Goal: Information Seeking & Learning: Understand process/instructions

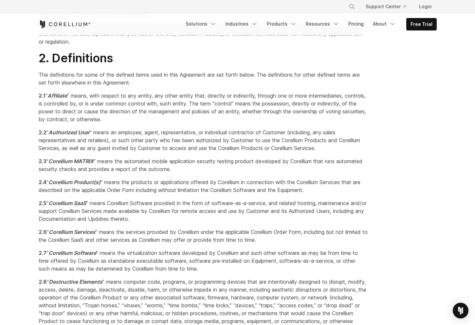
scroll to position [360, 0]
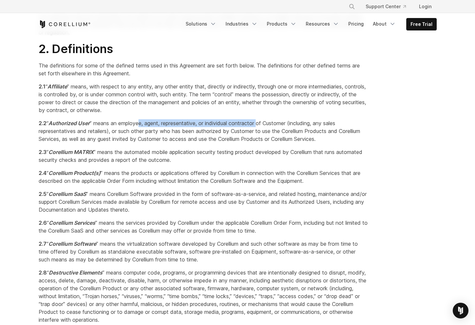
drag, startPoint x: 181, startPoint y: 138, endPoint x: 275, endPoint y: 133, distance: 94.4
click at [275, 133] on span "“ Authorized User ” means an employee, agent, representative, or individual con…" at bounding box center [199, 131] width 321 height 22
click at [262, 141] on span "“ Authorized User ” means an employee, agent, representative, or individual con…" at bounding box center [199, 131] width 321 height 22
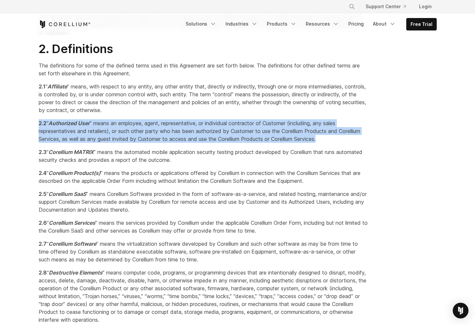
drag, startPoint x: 355, startPoint y: 146, endPoint x: 30, endPoint y: 128, distance: 324.9
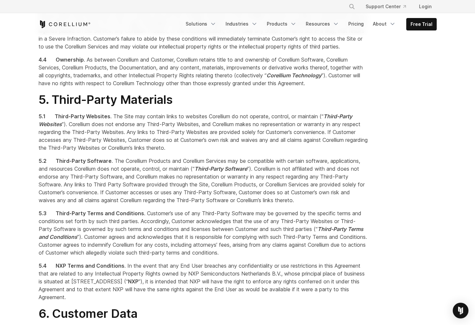
scroll to position [816, 0]
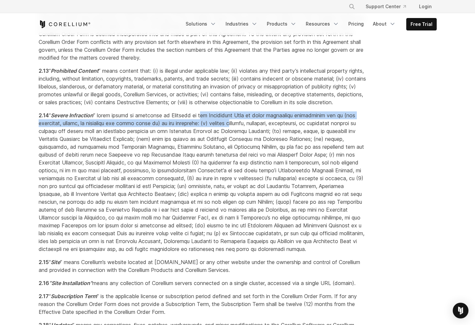
drag, startPoint x: 216, startPoint y: 132, endPoint x: 235, endPoint y: 139, distance: 20.0
click at [235, 139] on span "“ Severe Infraction" at bounding box center [202, 182] width 326 height 140
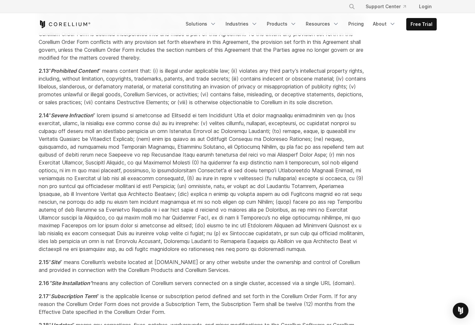
click at [118, 150] on span "“ Severe Infraction" at bounding box center [202, 182] width 326 height 140
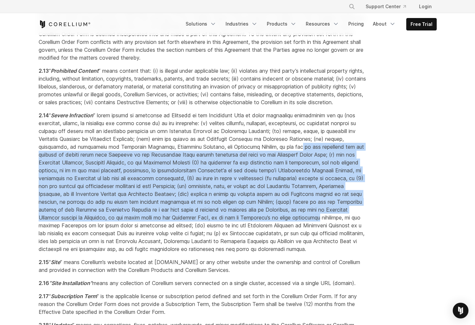
drag, startPoint x: 305, startPoint y: 162, endPoint x: 344, endPoint y: 230, distance: 77.8
click at [344, 230] on p "2.14 “ Severe Infraction" at bounding box center [204, 181] width 330 height 141
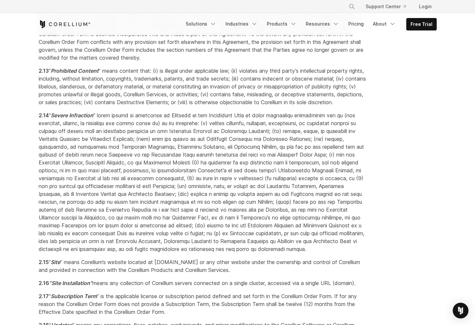
click at [297, 252] on span "“ Severe Infraction" at bounding box center [202, 182] width 326 height 140
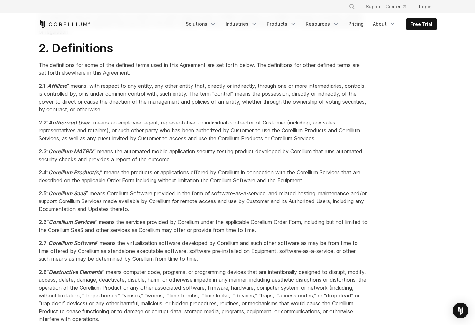
scroll to position [360, 0]
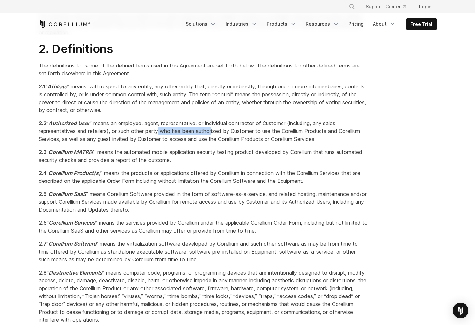
drag, startPoint x: 162, startPoint y: 136, endPoint x: 215, endPoint y: 141, distance: 52.9
click at [215, 141] on span "“ Authorized User ” means an employee, agent, representative, or individual con…" at bounding box center [199, 131] width 321 height 22
click at [281, 140] on span "“ Authorized User ” means an employee, agent, representative, or individual con…" at bounding box center [199, 131] width 321 height 22
drag, startPoint x: 58, startPoint y: 129, endPoint x: 354, endPoint y: 146, distance: 297.1
click at [354, 143] on p "2.2 “ Authorized User ” means an employee, agent, representative, or individual…" at bounding box center [204, 131] width 330 height 24
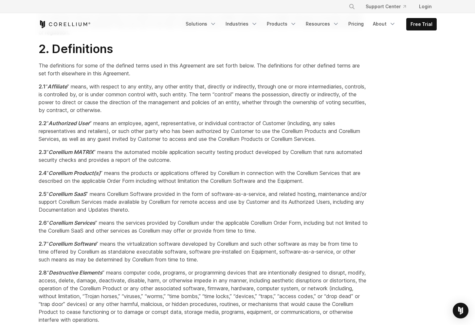
copy p "“ Authorized User ” means an employee, agent, representative, or individual con…"
drag, startPoint x: 291, startPoint y: 220, endPoint x: 290, endPoint y: 225, distance: 5.3
click at [291, 213] on p "2.5 “ Corellium SaaS ” means Corellium Software provided in the form of softwar…" at bounding box center [204, 202] width 330 height 24
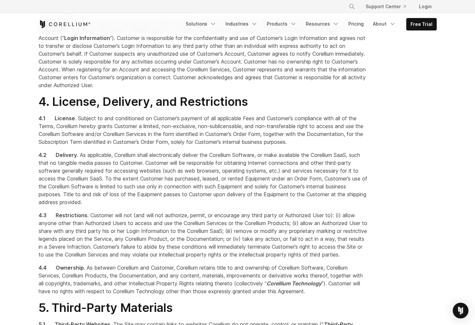
scroll to position [1178, 0]
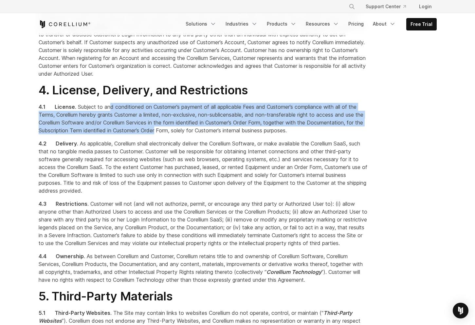
drag, startPoint x: 133, startPoint y: 132, endPoint x: 177, endPoint y: 157, distance: 51.0
click at [177, 134] on p "4.1 License . Subject to and conditioned on Customer’s payment of all applicabl…" at bounding box center [204, 118] width 330 height 31
click at [150, 134] on span ". Subject to and conditioned on Customer’s payment of all applicable Fees and C…" at bounding box center [201, 118] width 325 height 30
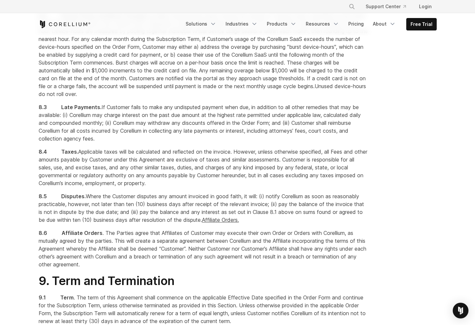
scroll to position [1997, 0]
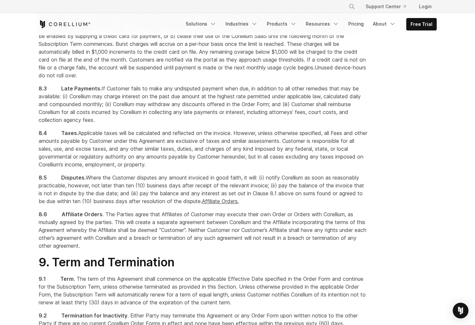
click at [279, 246] on span ". The Parties agree that Affiliates of Customer may execute their own Order or …" at bounding box center [203, 230] width 328 height 38
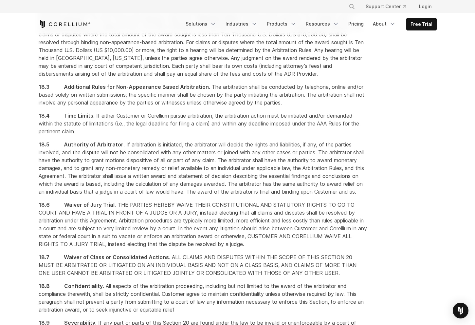
scroll to position [3941, 0]
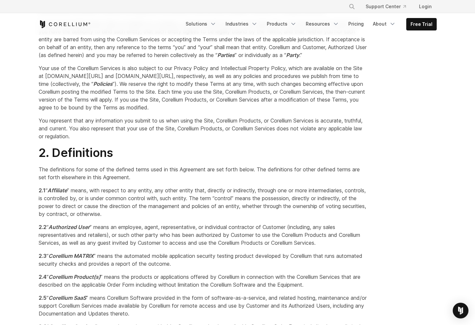
scroll to position [327, 0]
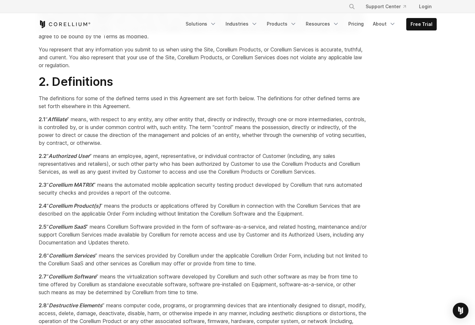
drag, startPoint x: 450, startPoint y: 34, endPoint x: 459, endPoint y: 12, distance: 23.2
click at [450, 34] on header "× Search our site... Support Center Login" at bounding box center [237, 17] width 475 height 35
